Goal: Navigation & Orientation: Find specific page/section

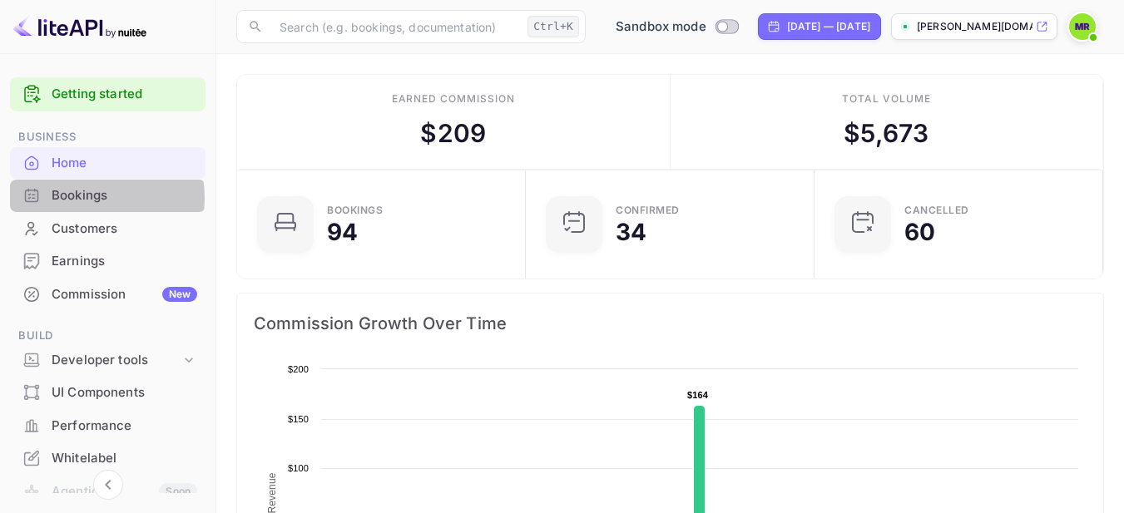
click at [87, 198] on div "Bookings" at bounding box center [125, 195] width 146 height 19
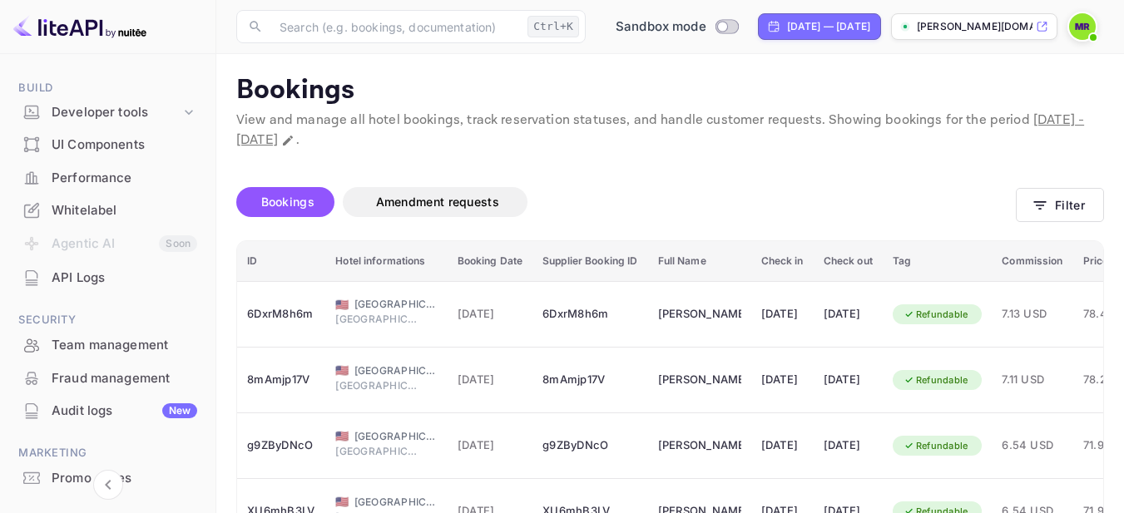
scroll to position [277, 0]
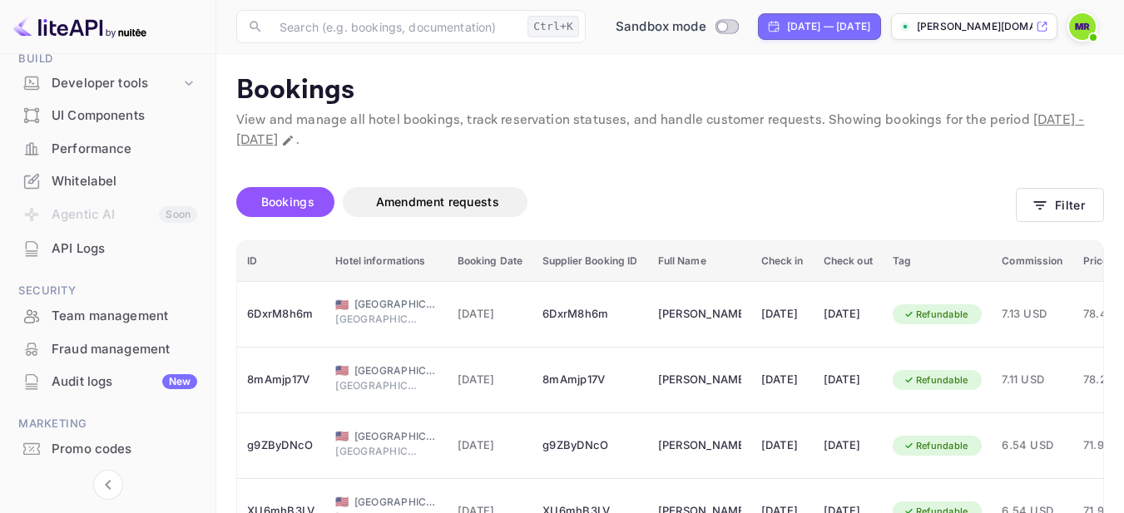
click at [97, 324] on div "Team management" at bounding box center [125, 316] width 146 height 19
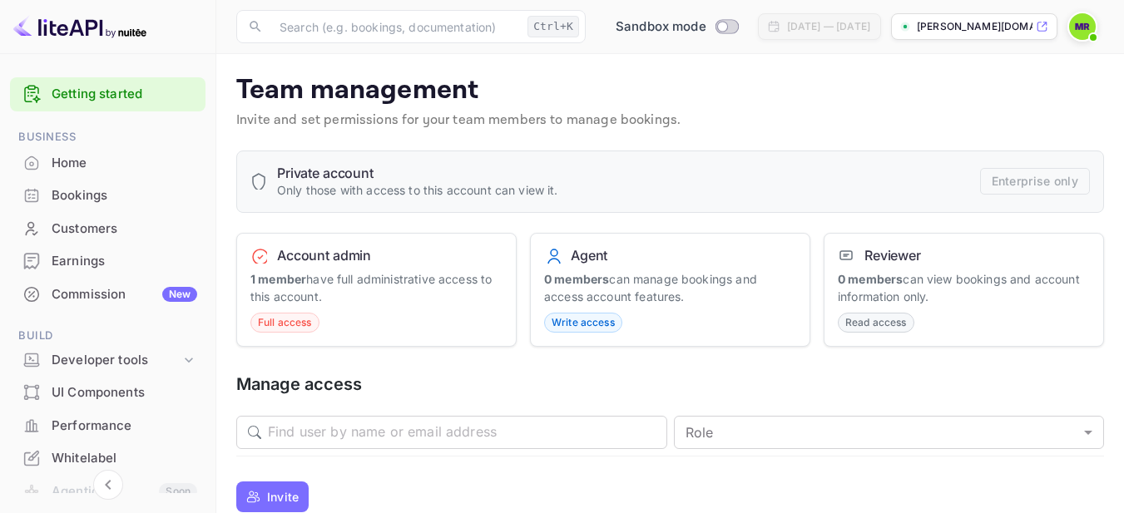
click at [88, 203] on div "Bookings" at bounding box center [125, 195] width 146 height 19
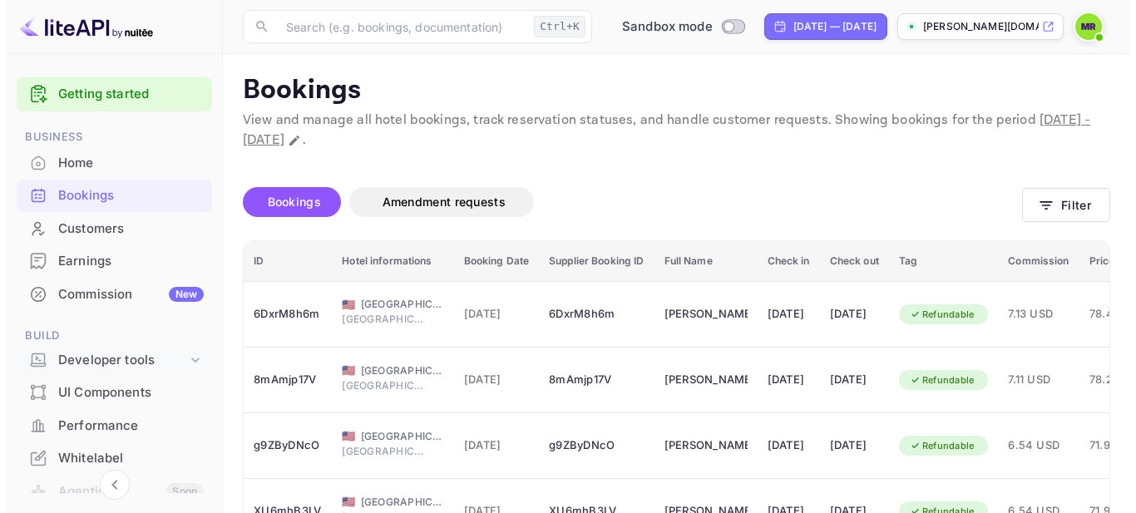
scroll to position [277, 0]
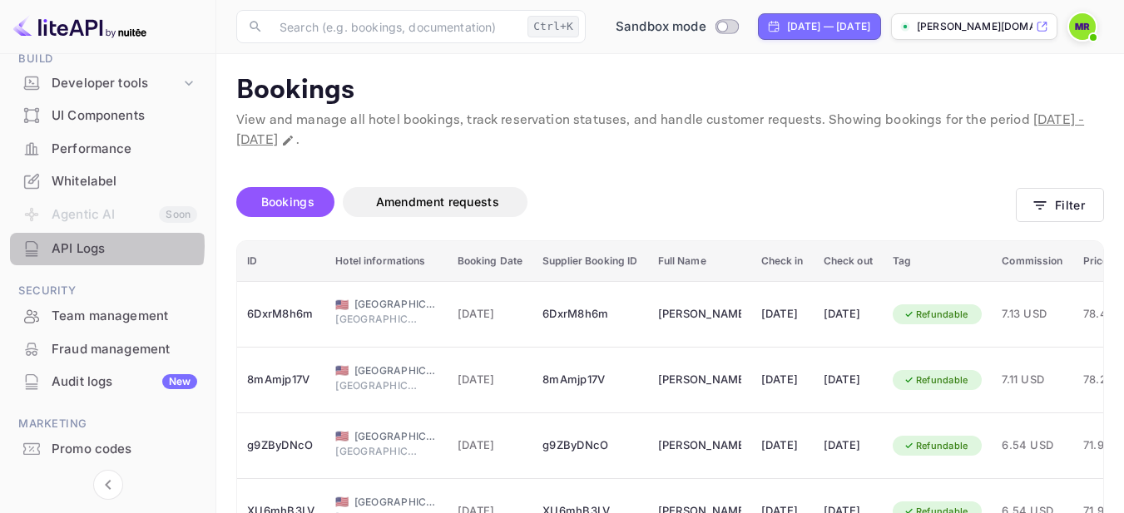
click at [89, 246] on div "API Logs" at bounding box center [125, 249] width 146 height 19
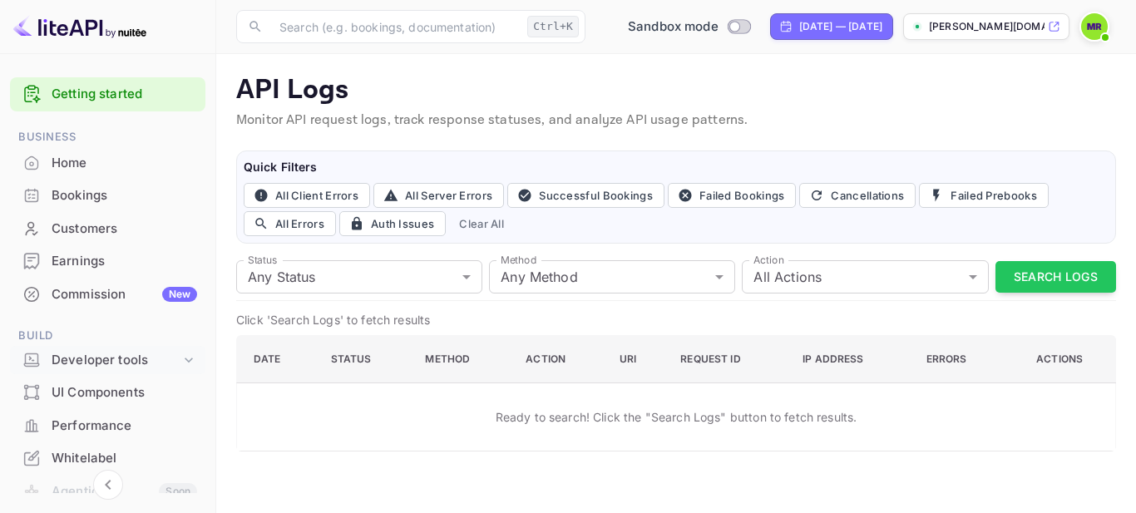
click at [122, 356] on div "Developer tools" at bounding box center [116, 360] width 129 height 19
click at [85, 388] on p "API docs and SDKs" at bounding box center [112, 387] width 108 height 17
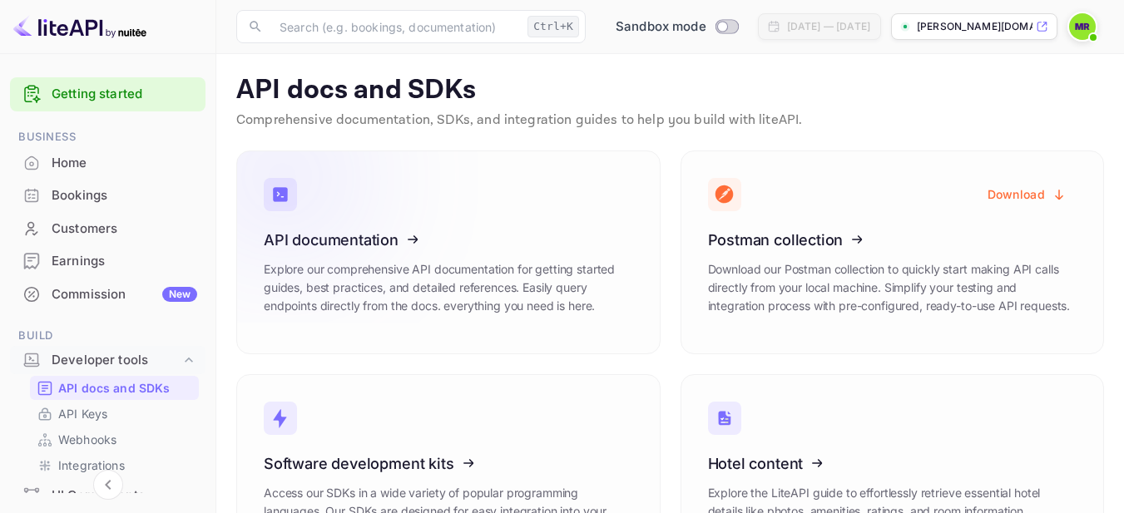
click at [417, 257] on icon at bounding box center [366, 236] width 259 height 171
